Goal: Task Accomplishment & Management: Manage account settings

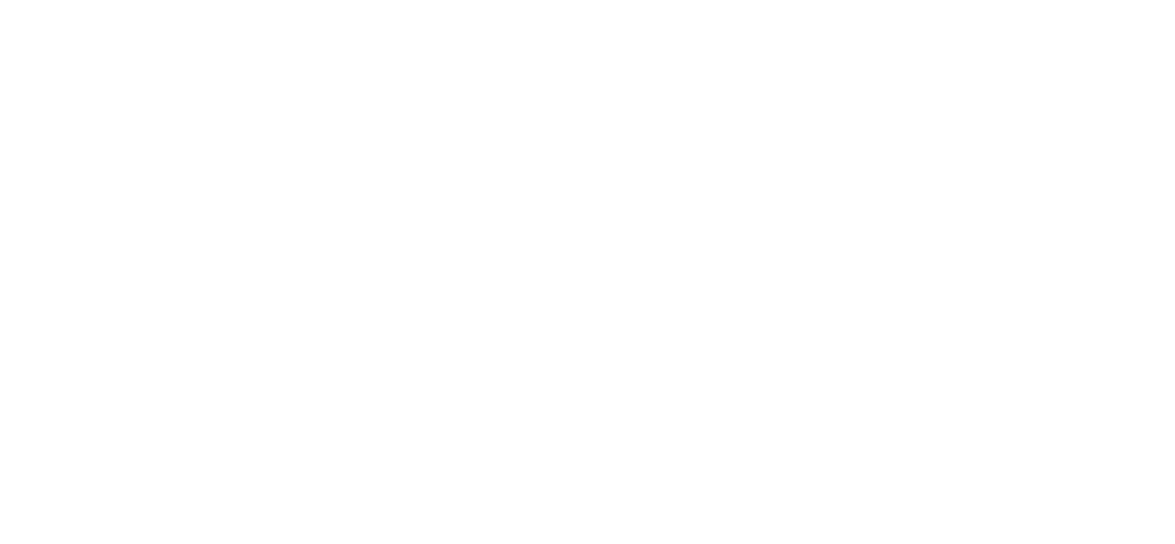
click at [1133, 7] on html at bounding box center [587, 3] width 1175 height 7
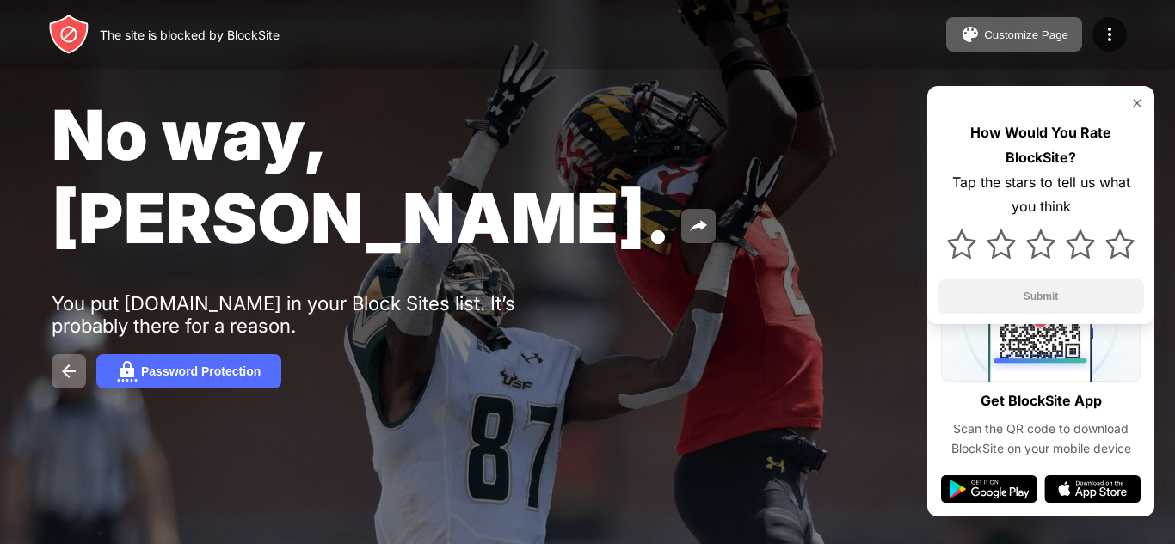
click at [56, 397] on div "No way, [PERSON_NAME]. You put [DOMAIN_NAME] in your Block Sites list. It’s pro…" at bounding box center [587, 241] width 1175 height 482
click at [37, 414] on div at bounding box center [587, 272] width 1175 height 544
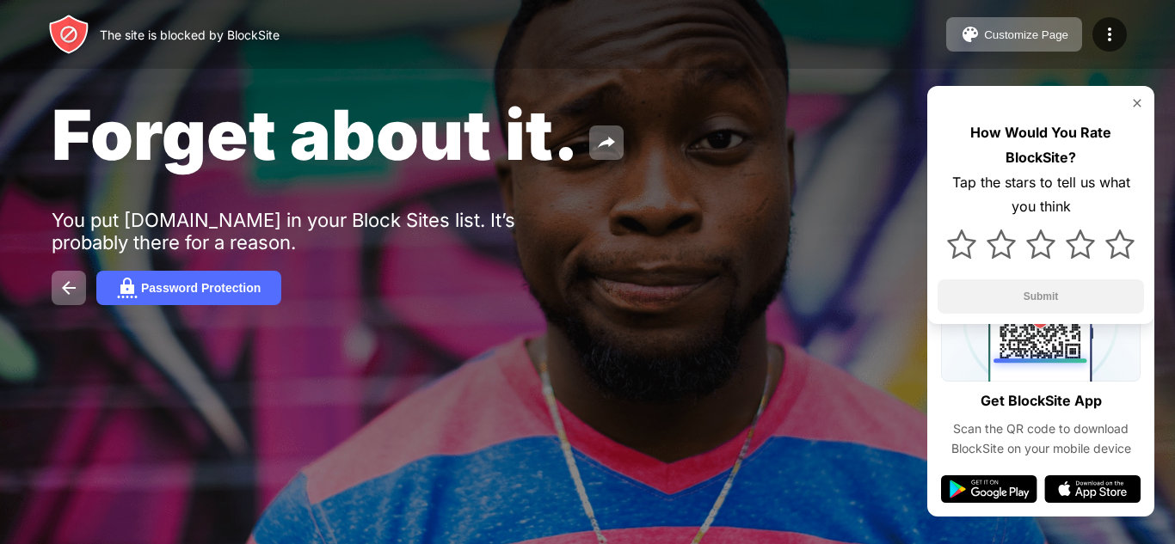
click at [632, 64] on div "The site is blocked by BlockSite Customize Page Edit Block List Redirect Custom…" at bounding box center [587, 34] width 1175 height 69
